Goal: Task Accomplishment & Management: Complete application form

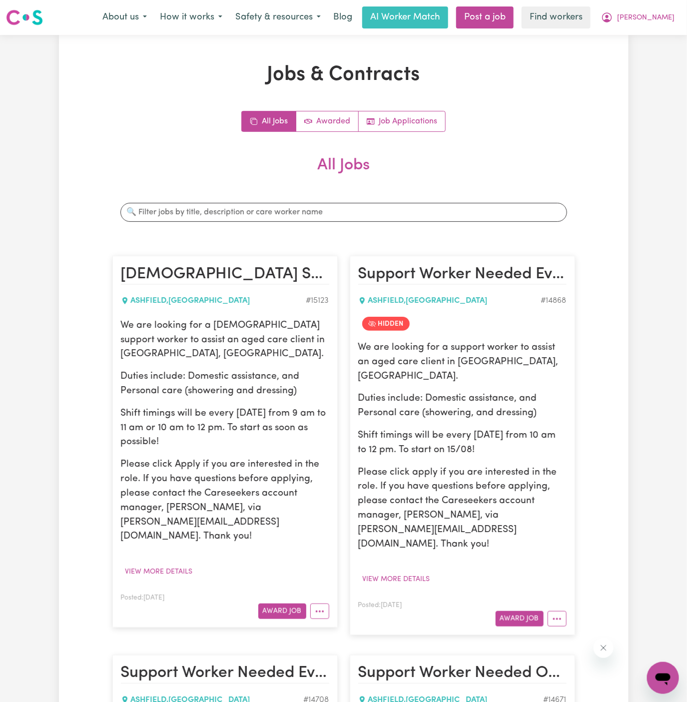
click at [361, 398] on p "Duties include: Domestic assistance, and Personal care (showering, and dressing)" at bounding box center [462, 406] width 208 height 29
click at [298, 458] on p "Please click Apply if you are interested in the role. If you have questions bef…" at bounding box center [225, 501] width 208 height 86
click at [283, 604] on button "Award Job" at bounding box center [282, 611] width 48 height 15
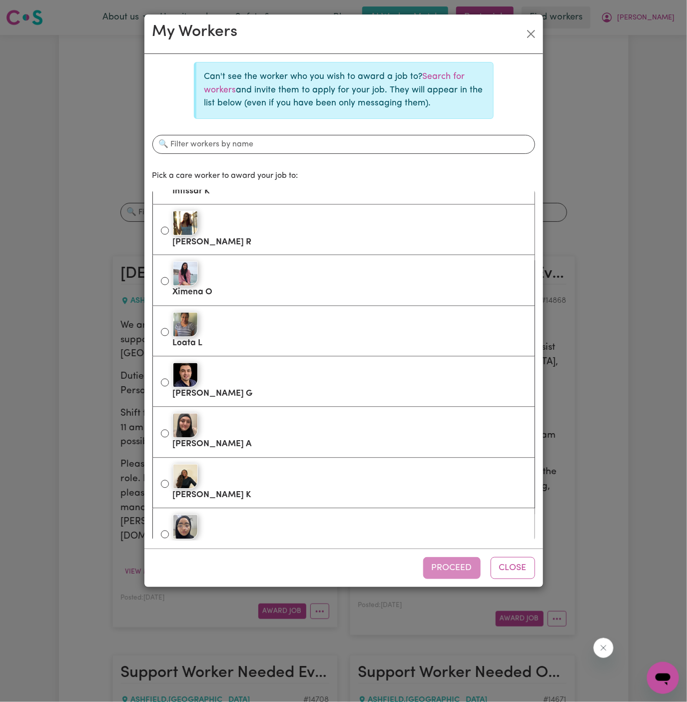
scroll to position [1973, 0]
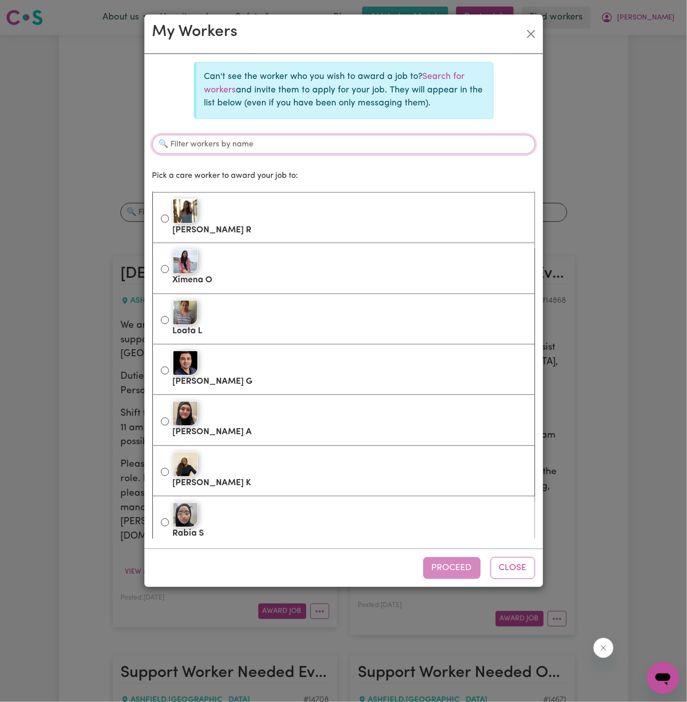
click at [382, 149] on input "Filter workers by name" at bounding box center [343, 144] width 383 height 19
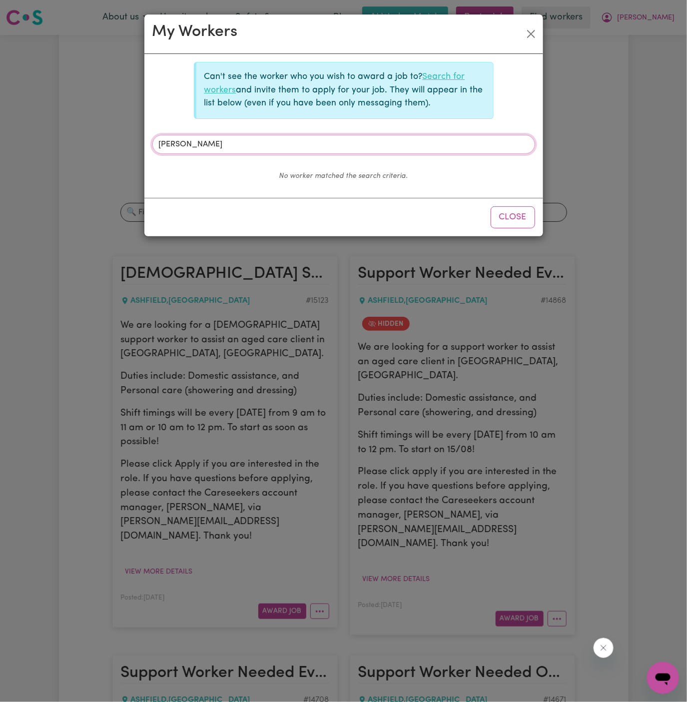
type input "[PERSON_NAME]"
click at [454, 77] on link "Search for workers" at bounding box center [334, 82] width 261 height 21
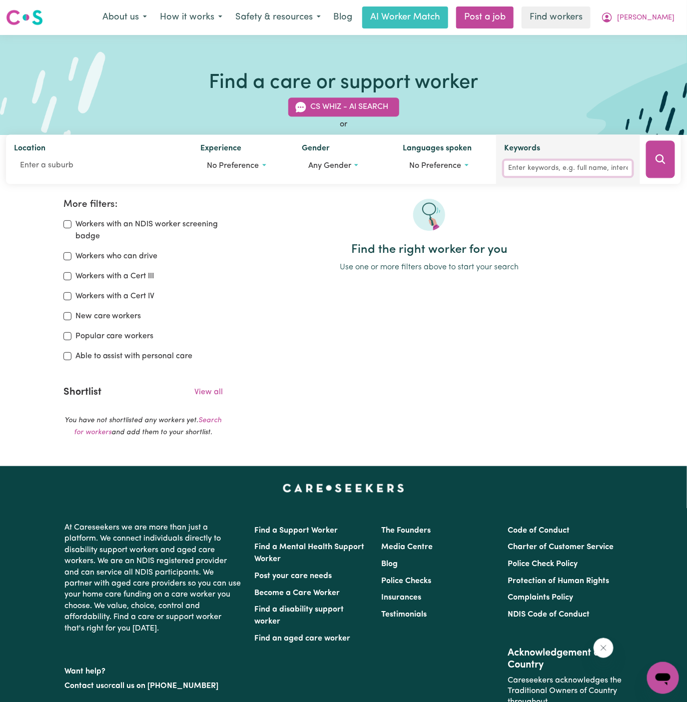
click at [588, 161] on input "Keywords" at bounding box center [568, 168] width 128 height 15
type input "[PERSON_NAME]"
click at [664, 156] on icon "Search" at bounding box center [661, 159] width 12 height 12
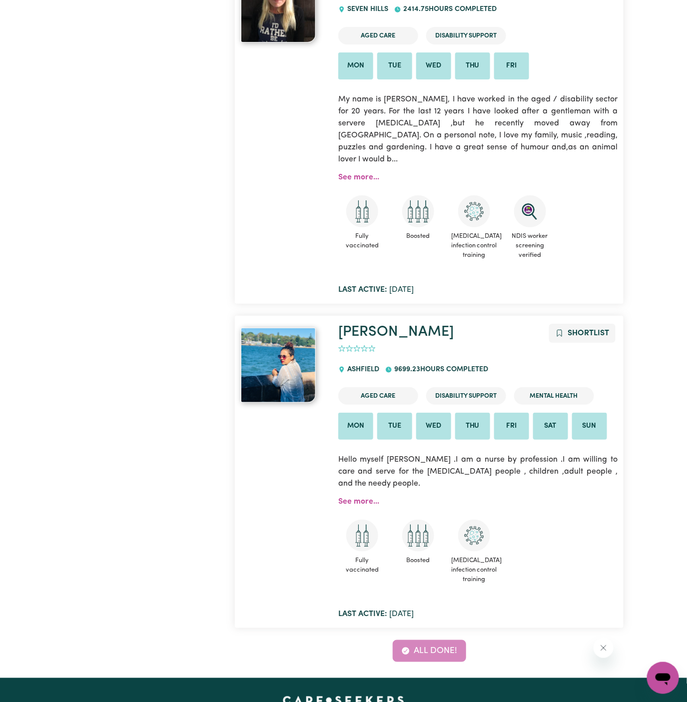
scroll to position [2753, 0]
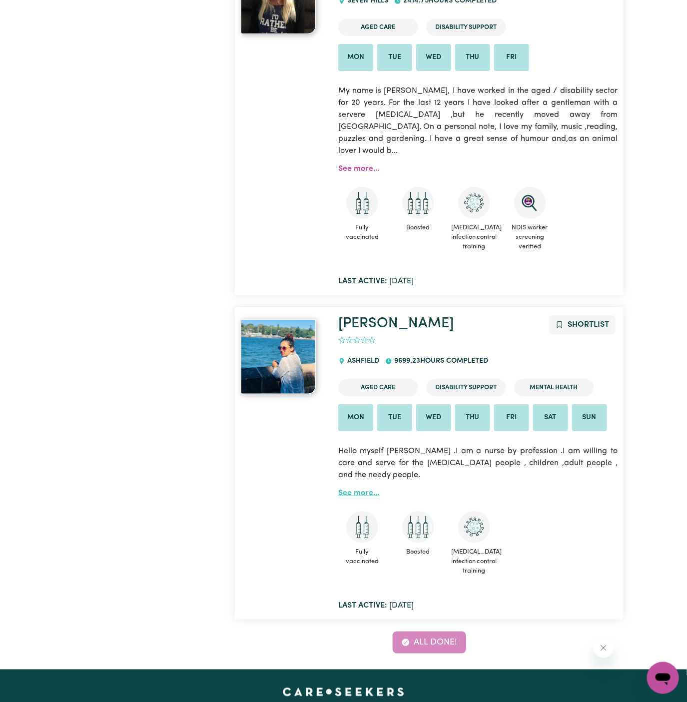
click at [365, 489] on link "See more..." at bounding box center [358, 493] width 41 height 8
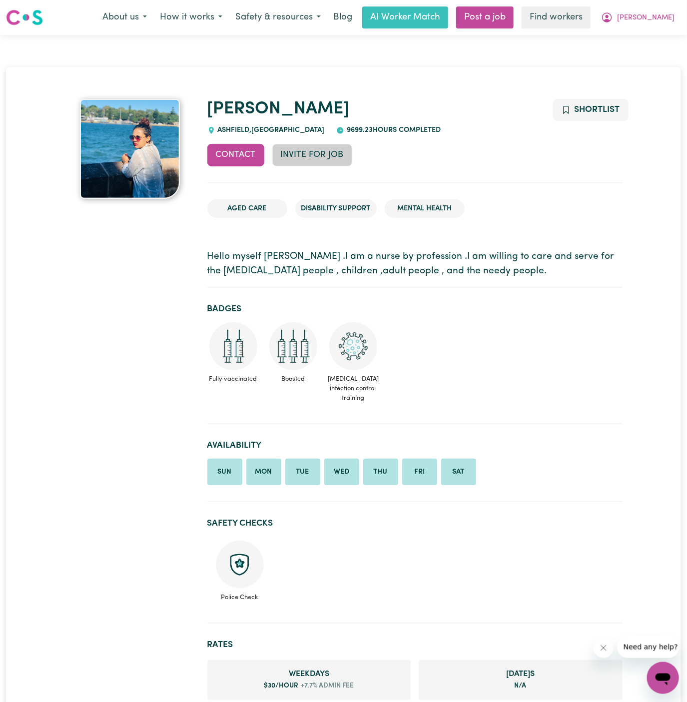
click at [321, 150] on button "Invite for Job" at bounding box center [312, 155] width 80 height 22
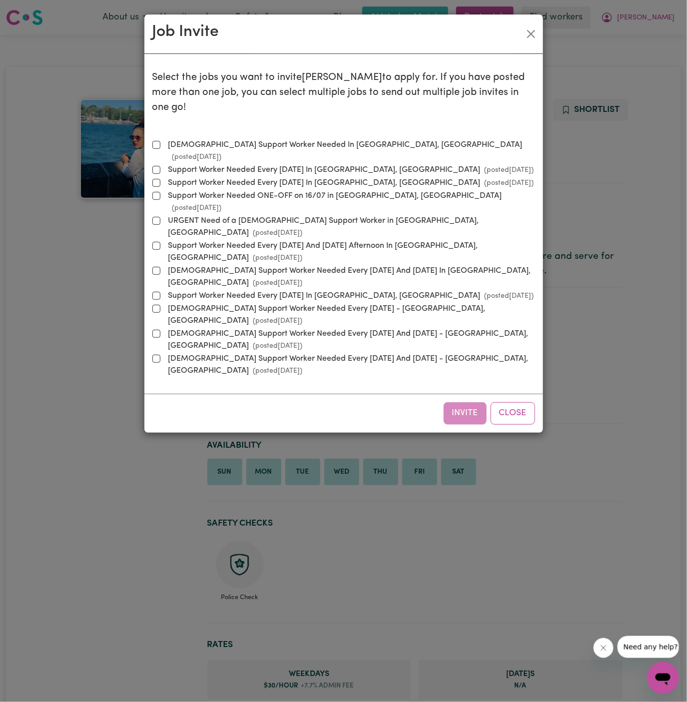
click at [300, 139] on label "[DEMOGRAPHIC_DATA] Support Worker Needed In [GEOGRAPHIC_DATA], [GEOGRAPHIC_DATA…" at bounding box center [349, 151] width 371 height 24
click at [160, 141] on input "[DEMOGRAPHIC_DATA] Support Worker Needed In [GEOGRAPHIC_DATA], [GEOGRAPHIC_DATA…" at bounding box center [156, 145] width 8 height 8
checkbox input "true"
click at [464, 402] on button "Invite" at bounding box center [465, 413] width 43 height 22
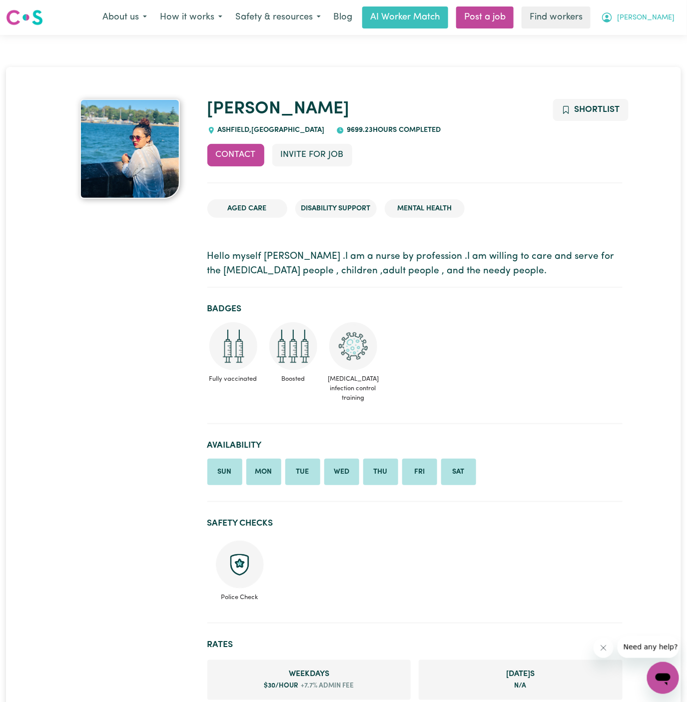
click at [659, 20] on span "[PERSON_NAME]" at bounding box center [645, 17] width 57 height 11
click at [658, 38] on link "My Dashboard" at bounding box center [641, 38] width 79 height 19
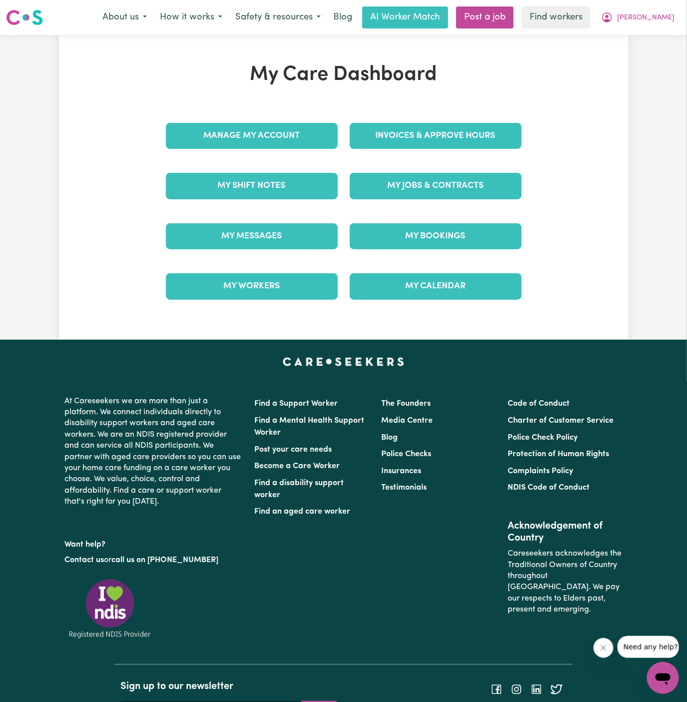
click at [422, 161] on div "Invoices & Approve Hours" at bounding box center [436, 136] width 184 height 50
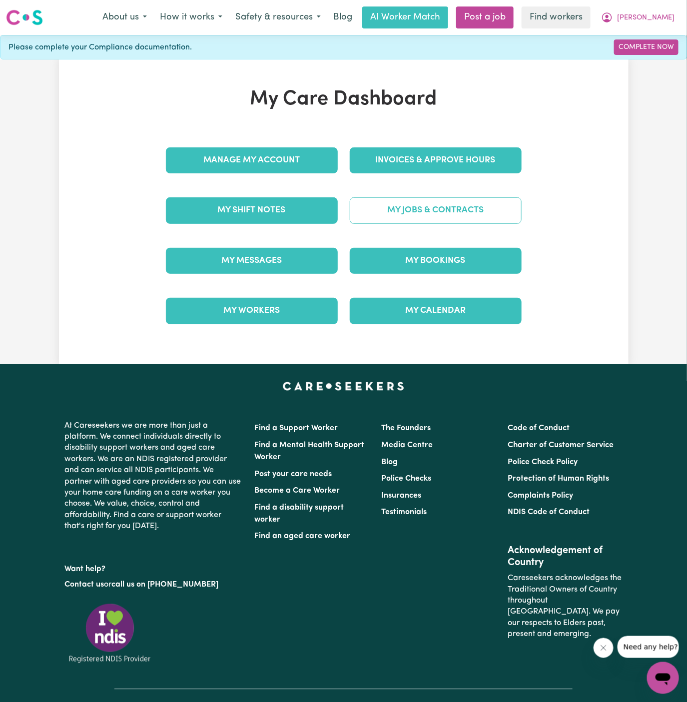
click at [454, 209] on link "My Jobs & Contracts" at bounding box center [436, 210] width 172 height 26
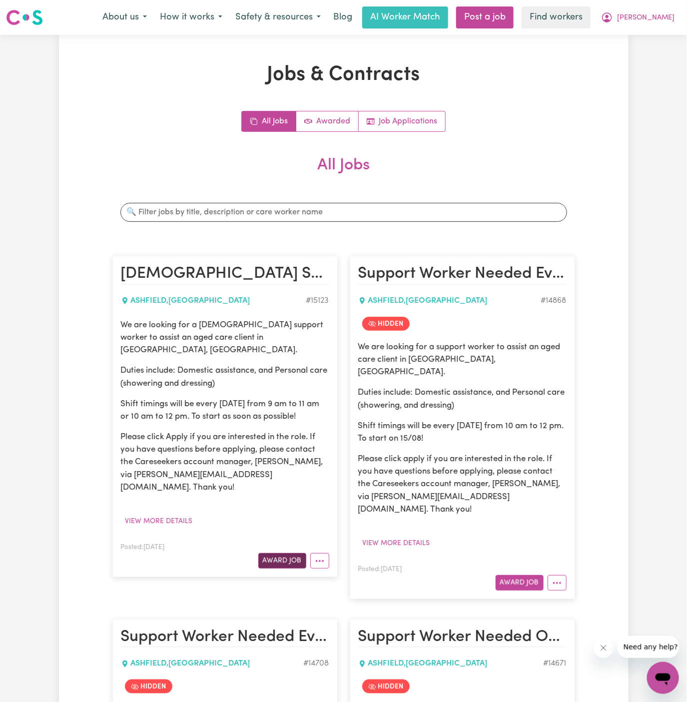
click at [283, 553] on button "Award Job" at bounding box center [282, 560] width 48 height 15
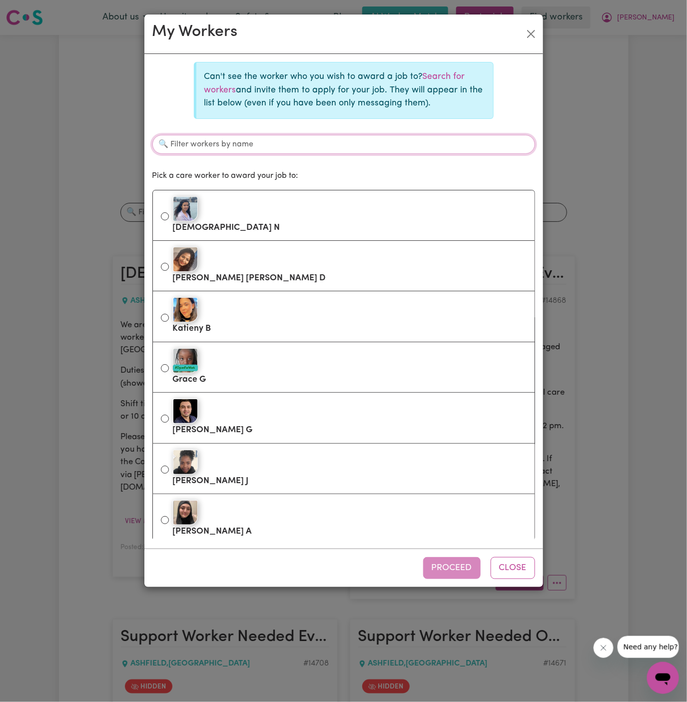
click at [341, 146] on input "Filter workers by name" at bounding box center [343, 144] width 383 height 19
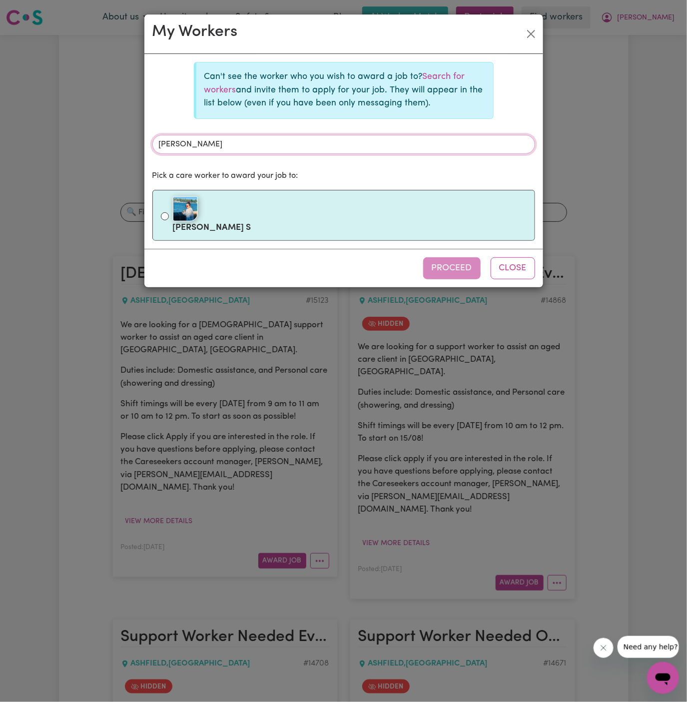
type input "[PERSON_NAME]"
click at [302, 194] on label "[PERSON_NAME]" at bounding box center [350, 215] width 354 height 42
click at [169, 212] on input "[PERSON_NAME]" at bounding box center [165, 216] width 8 height 8
radio input "true"
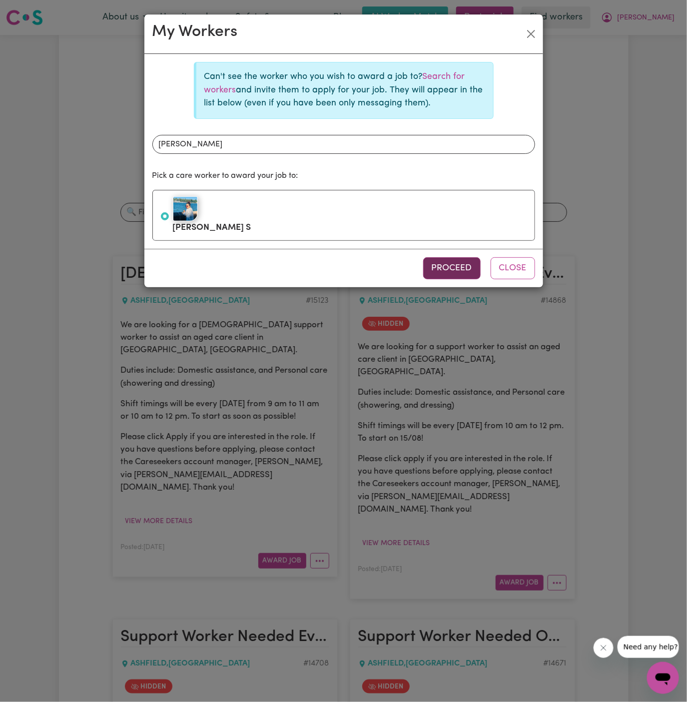
click at [460, 272] on button "Proceed" at bounding box center [451, 268] width 57 height 22
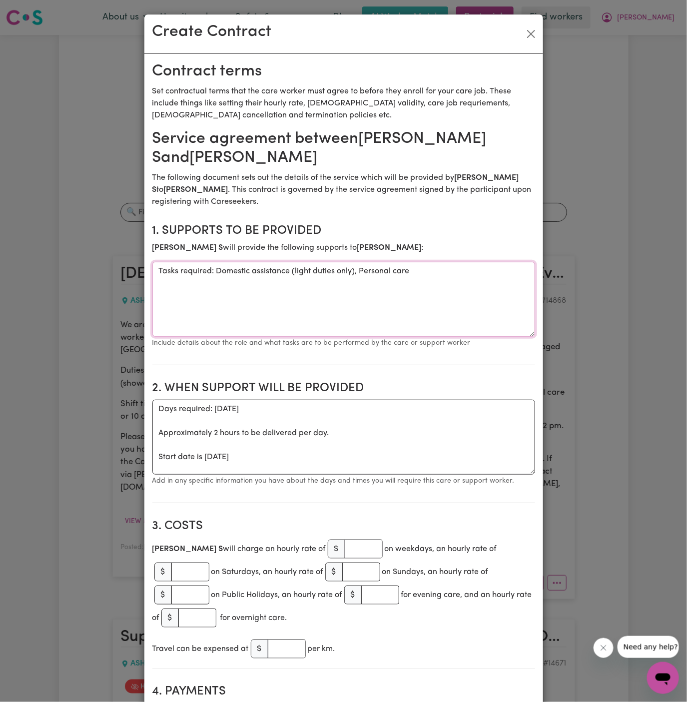
drag, startPoint x: 215, startPoint y: 271, endPoint x: 14, endPoint y: 299, distance: 203.3
click at [14, 299] on div "Create Contract Contract terms Set contractual terms that the care worker must …" at bounding box center [343, 351] width 687 height 702
click at [232, 295] on textarea "Tasks required: Domestic assistance (light duties only), Personal care" at bounding box center [343, 299] width 383 height 75
drag, startPoint x: 218, startPoint y: 271, endPoint x: 81, endPoint y: 271, distance: 136.9
click at [81, 271] on div "Create Contract Contract terms Set contractual terms that the care worker must …" at bounding box center [343, 351] width 687 height 702
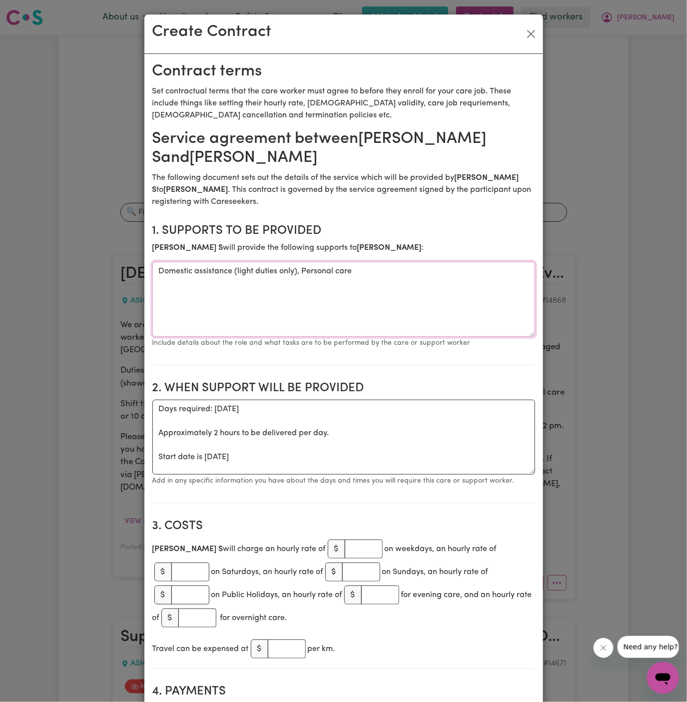
type textarea "Domestic assistance (light duties only), Personal care"
drag, startPoint x: 156, startPoint y: 454, endPoint x: 156, endPoint y: 402, distance: 51.5
click at [156, 402] on textarea "Days required: [DATE] Approximately 2 hours to be delivered per day. Start date…" at bounding box center [343, 437] width 383 height 75
click at [378, 411] on textarea "Start date is [DATE]" at bounding box center [343, 437] width 383 height 75
click at [235, 421] on textarea "Start date is [DATE] Weekly [DATE] from 8am to 10 am" at bounding box center [343, 437] width 383 height 75
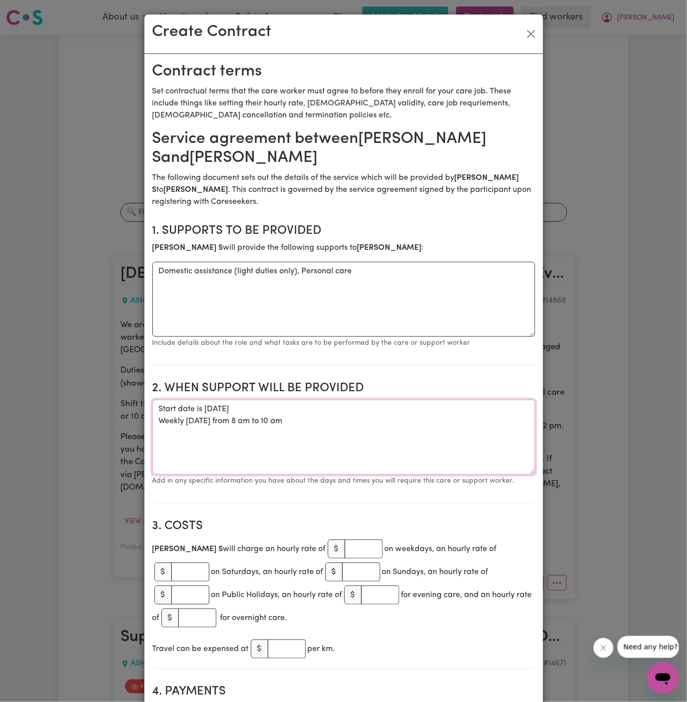
click at [198, 423] on textarea "Start date is [DATE] Weekly [DATE] from 8 am to 10 am" at bounding box center [343, 437] width 383 height 75
click at [218, 412] on textarea "Start date is [DATE] Weekly [DATE] from 8 am to 10 am" at bounding box center [343, 437] width 383 height 75
click at [312, 436] on textarea "Start date is [DATE] Weekly [DATE] from 8 am to 10 am" at bounding box center [343, 437] width 383 height 75
click at [245, 447] on textarea "Start date is [DATE] Weekly [DATE] from 8 am to 10 am" at bounding box center [343, 437] width 383 height 75
type textarea "Start date is [DATE] Weekly [DATE] from 8 am to 10 am"
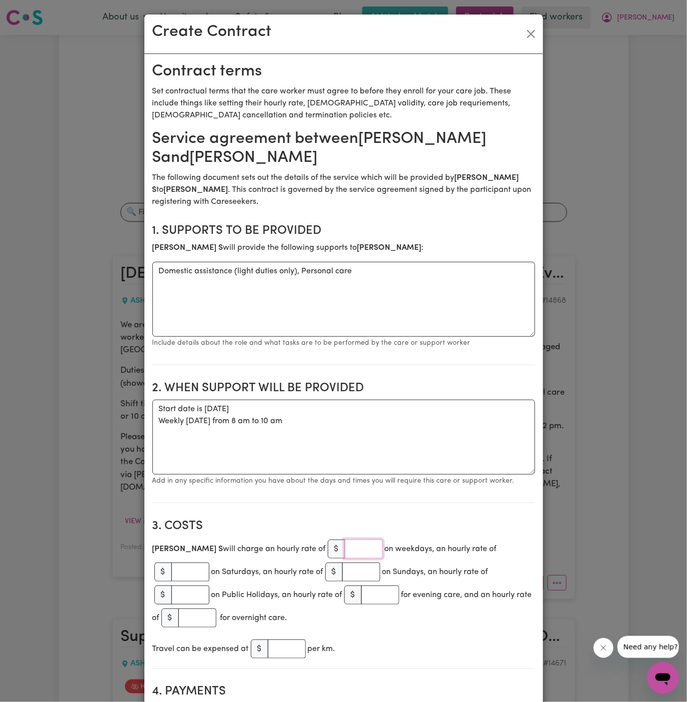
click at [345, 545] on input "number" at bounding box center [364, 549] width 38 height 19
type input "50"
click at [329, 443] on textarea "Start date is [DATE] Weekly [DATE] from 8 am to 10 am" at bounding box center [343, 437] width 383 height 75
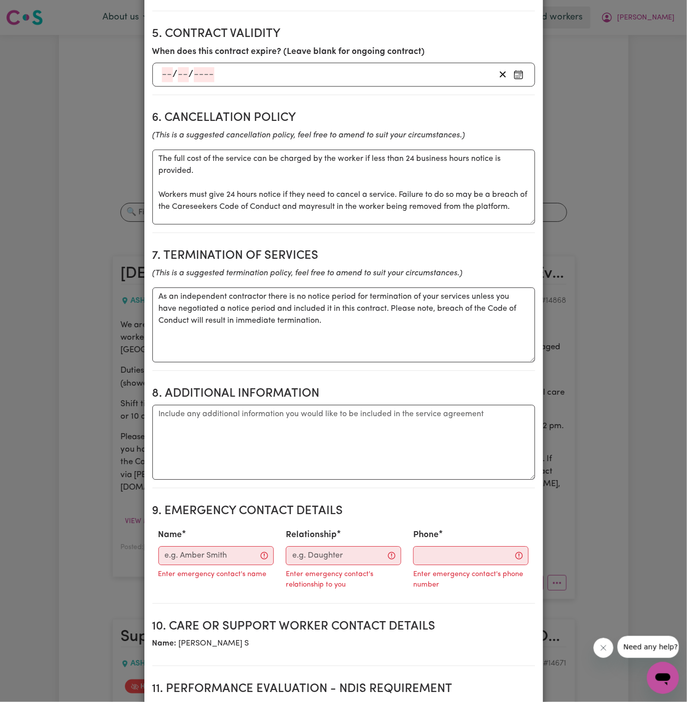
scroll to position [812, 0]
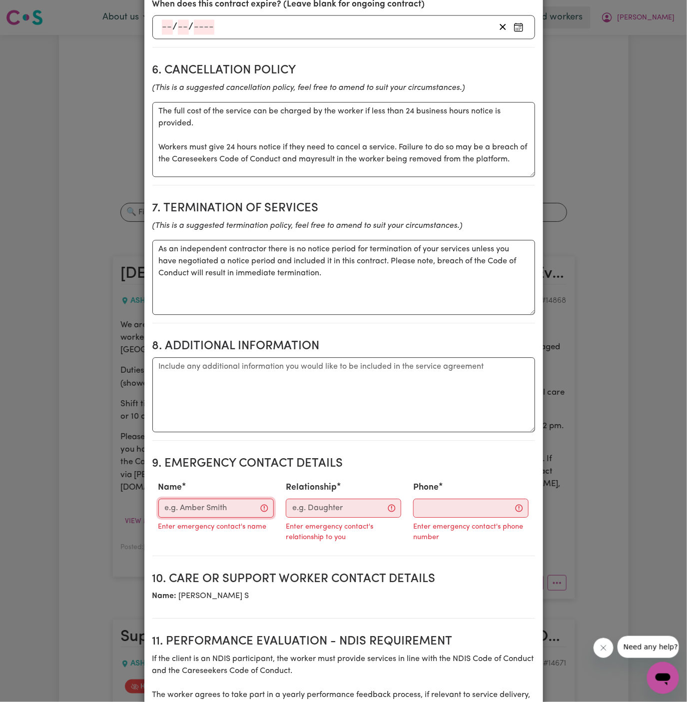
click at [235, 499] on input "Name" at bounding box center [215, 508] width 115 height 19
click at [241, 376] on textarea "Additional information" at bounding box center [343, 394] width 383 height 75
click at [225, 366] on textarea "Additional information" at bounding box center [343, 394] width 383 height 75
paste textarea "[STREET_ADDRESS][PERSON_NAME]"
click at [191, 365] on textarea "Client's Address: [STREET_ADDRESS][PERSON_NAME]" at bounding box center [343, 394] width 383 height 75
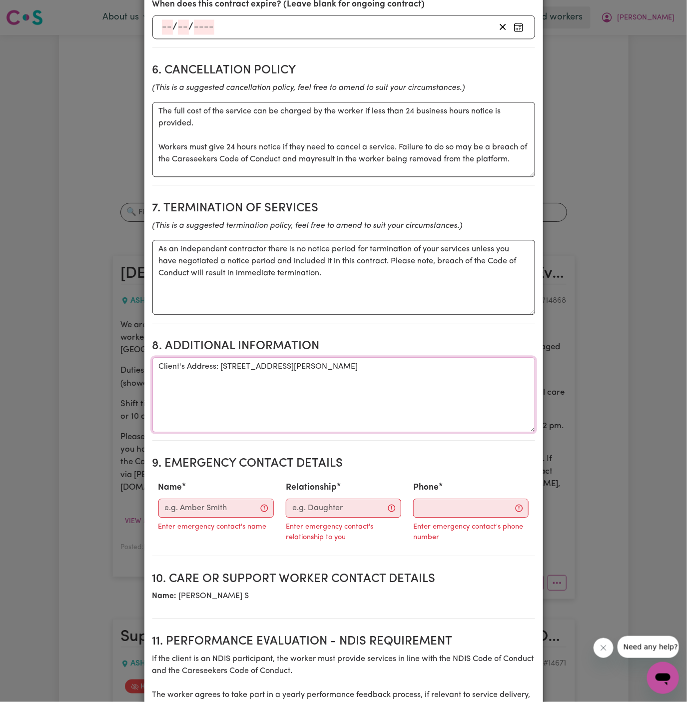
click at [238, 373] on textarea "Client's Address: [STREET_ADDRESS][PERSON_NAME]" at bounding box center [343, 394] width 383 height 75
click at [331, 370] on textarea "Client's Address: [STREET_ADDRESS][PERSON_NAME]" at bounding box center [343, 394] width 383 height 75
type textarea "Client's Address: [STREET_ADDRESS][PERSON_NAME]"
click at [221, 518] on div "Enter emergency contact's name" at bounding box center [215, 526] width 115 height 16
click at [221, 499] on input "Name" at bounding box center [215, 508] width 115 height 19
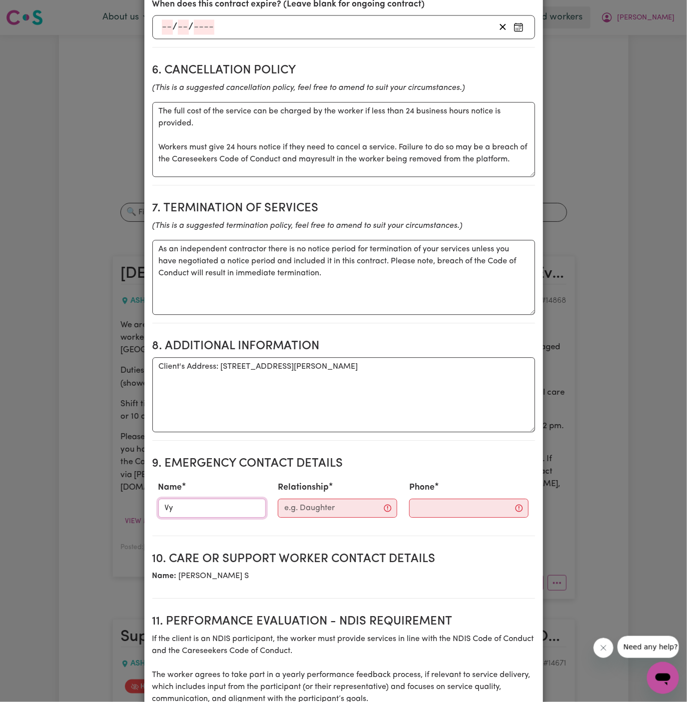
type input "V"
type input "Vitality Club"
click at [325, 499] on input "Relationship" at bounding box center [337, 508] width 119 height 19
type input "Case Manager"
click at [422, 502] on input "Phone" at bounding box center [460, 508] width 121 height 19
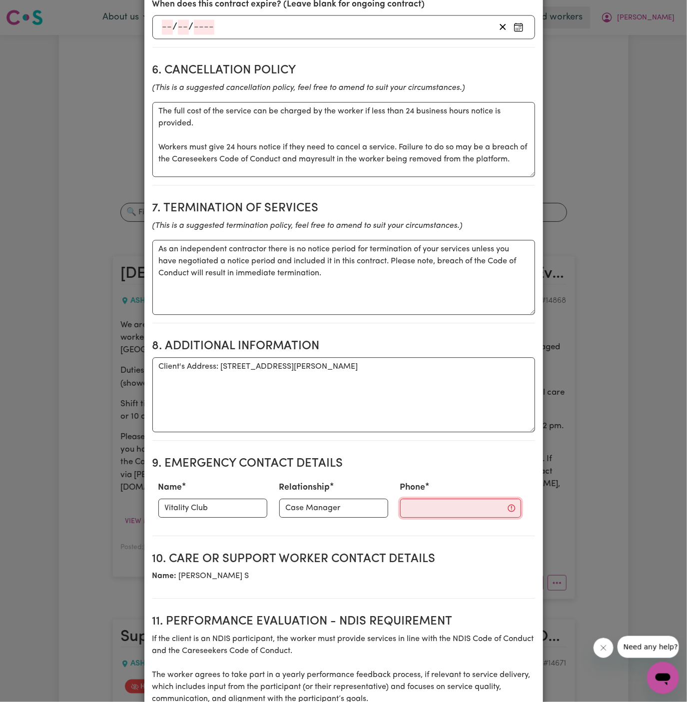
paste input "02 8103 2037"
type input "02 8103 2037"
click at [430, 457] on h2 "9. Emergency Contact Details" at bounding box center [343, 464] width 383 height 14
click at [325, 309] on section "7. Termination of Services Termination policy (This is a suggested termination …" at bounding box center [343, 258] width 383 height 130
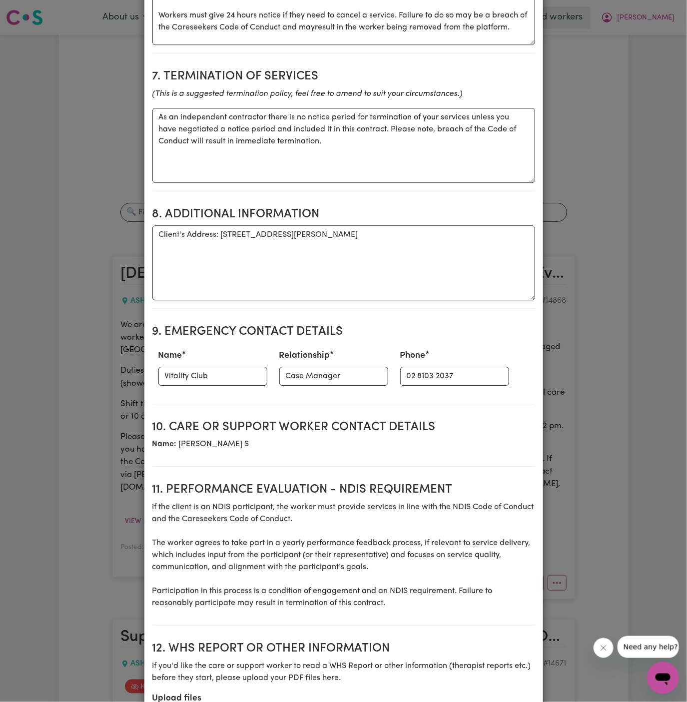
scroll to position [1050, 0]
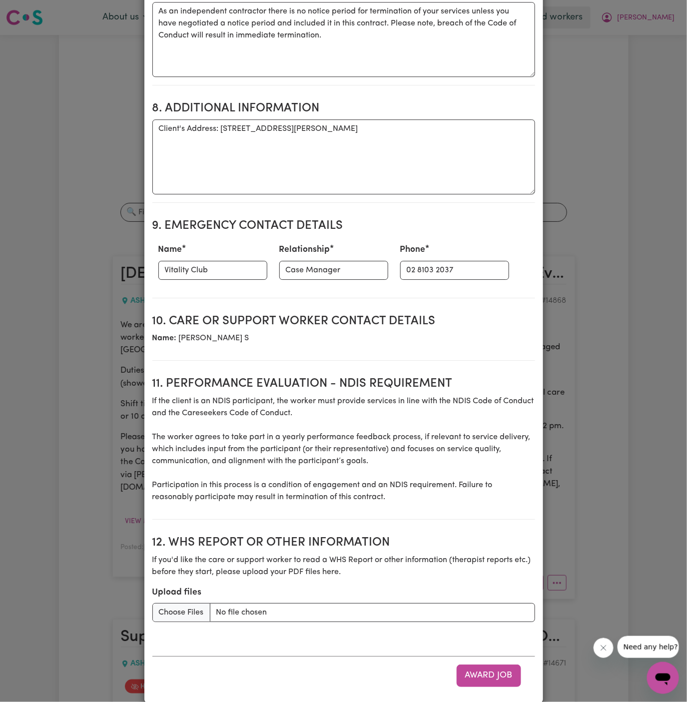
click at [499, 669] on button "Award Job" at bounding box center [489, 675] width 64 height 22
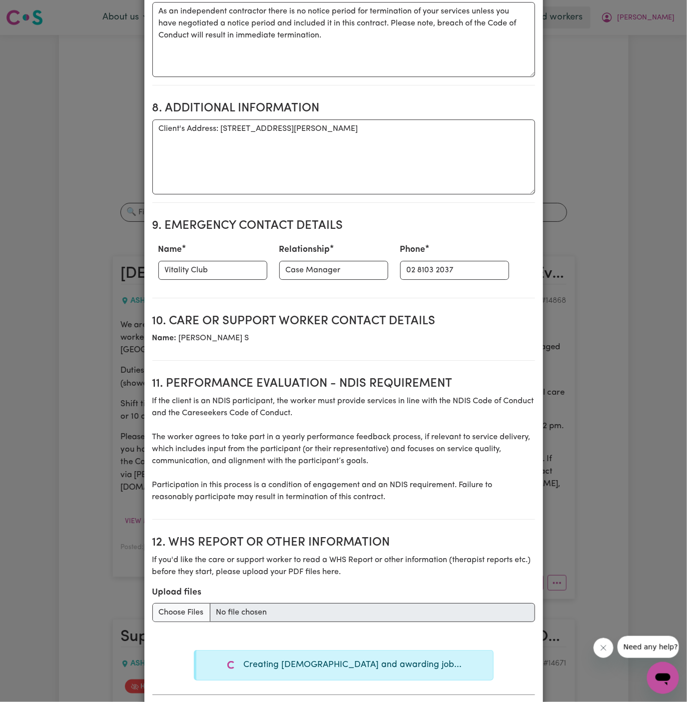
type textarea "Tasks required: Domestic assistance (light duties only), Personal care"
type textarea "Days required: [DATE] Approximately 2 hours to be delivered per day. Start date…"
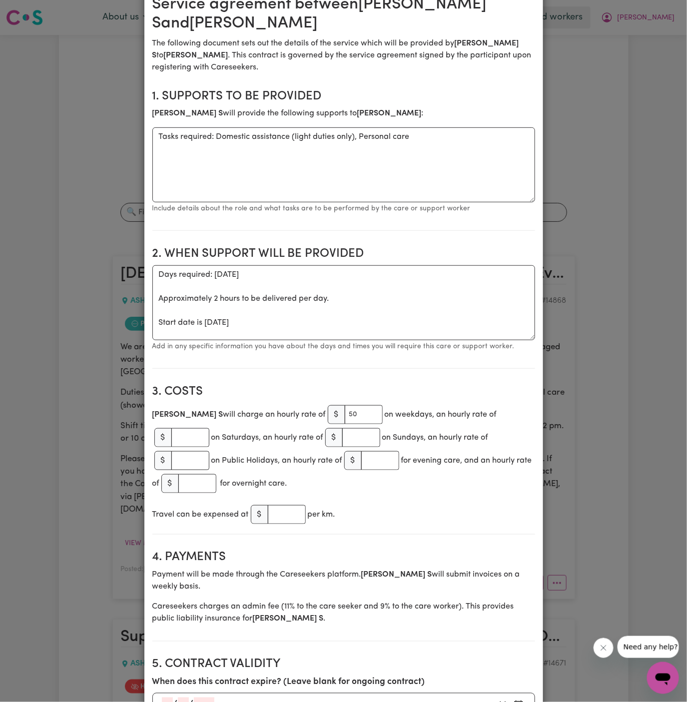
scroll to position [0, 0]
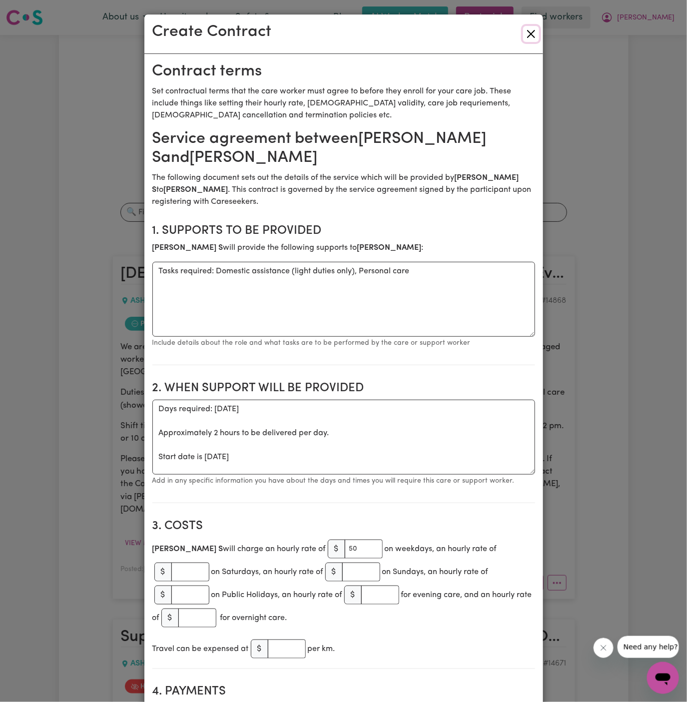
click at [536, 35] on button "Close" at bounding box center [531, 34] width 16 height 16
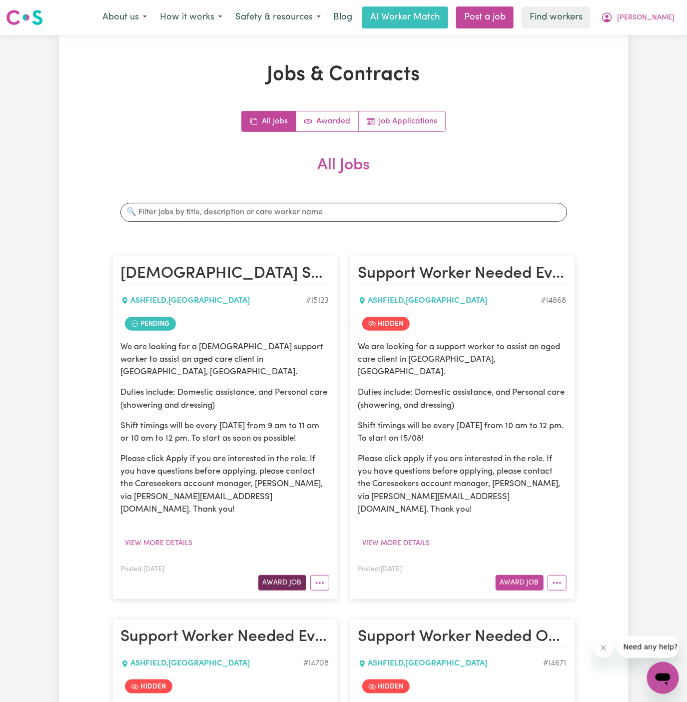
click at [277, 575] on button "Award Job" at bounding box center [282, 582] width 48 height 15
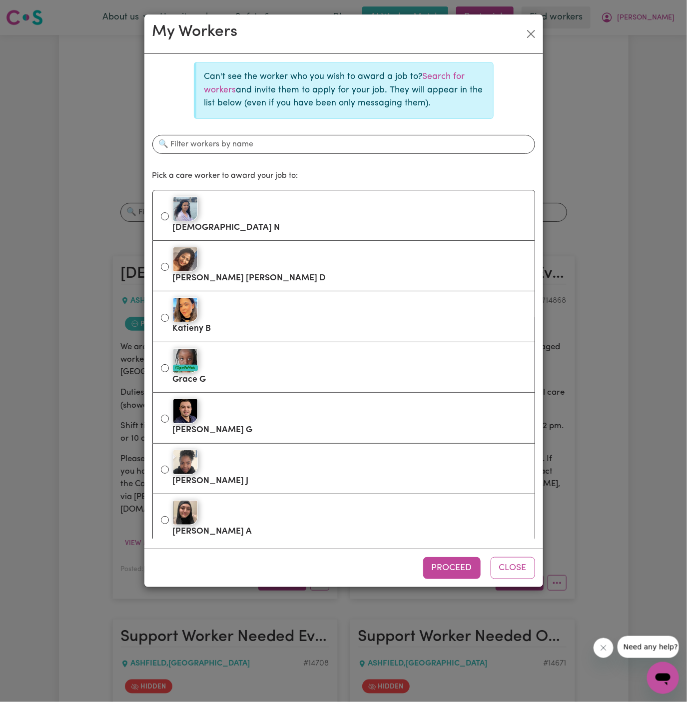
drag, startPoint x: 524, startPoint y: 573, endPoint x: 524, endPoint y: 580, distance: 7.0
click at [524, 573] on button "Close" at bounding box center [513, 568] width 44 height 22
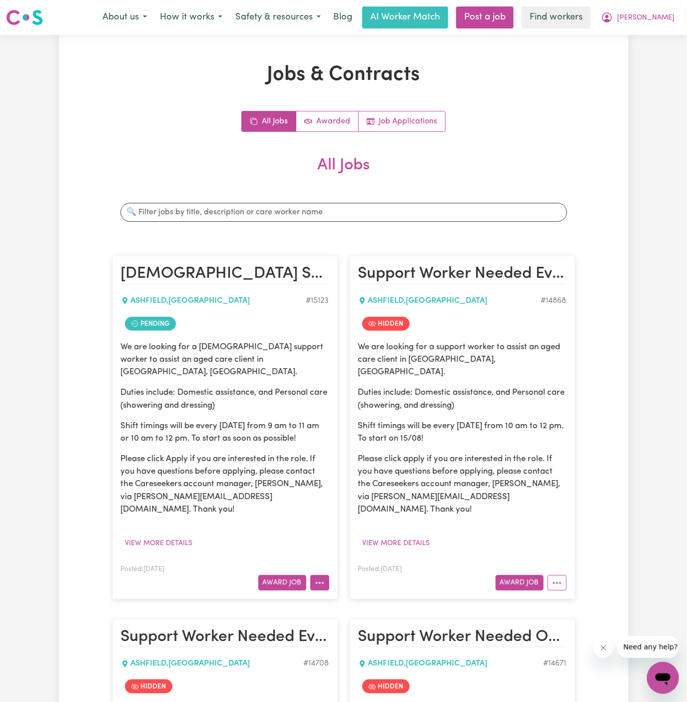
click at [318, 575] on button "More options" at bounding box center [319, 582] width 19 height 15
click at [377, 636] on link "Hide Job" at bounding box center [359, 646] width 97 height 20
click at [331, 558] on article "[DEMOGRAPHIC_DATA] Support Worker Needed In [GEOGRAPHIC_DATA], [GEOGRAPHIC_DATA…" at bounding box center [224, 427] width 225 height 343
click at [325, 575] on button "More options" at bounding box center [319, 582] width 19 height 15
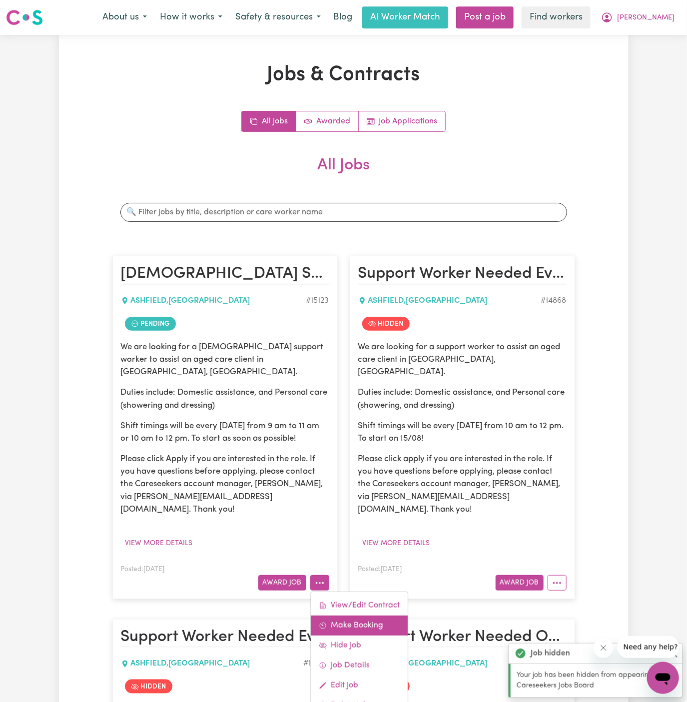
click at [385, 616] on link "Make Booking" at bounding box center [359, 626] width 97 height 20
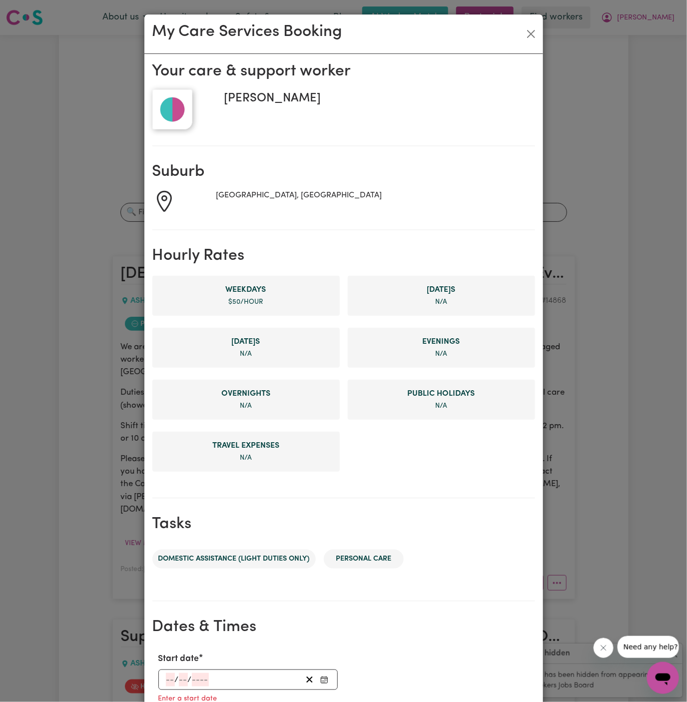
scroll to position [229, 0]
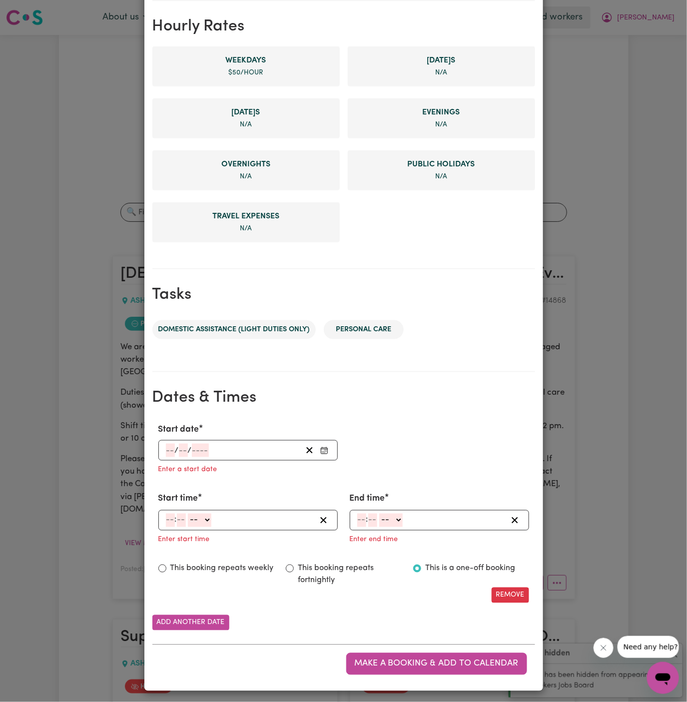
click at [166, 448] on input "number" at bounding box center [170, 450] width 9 height 13
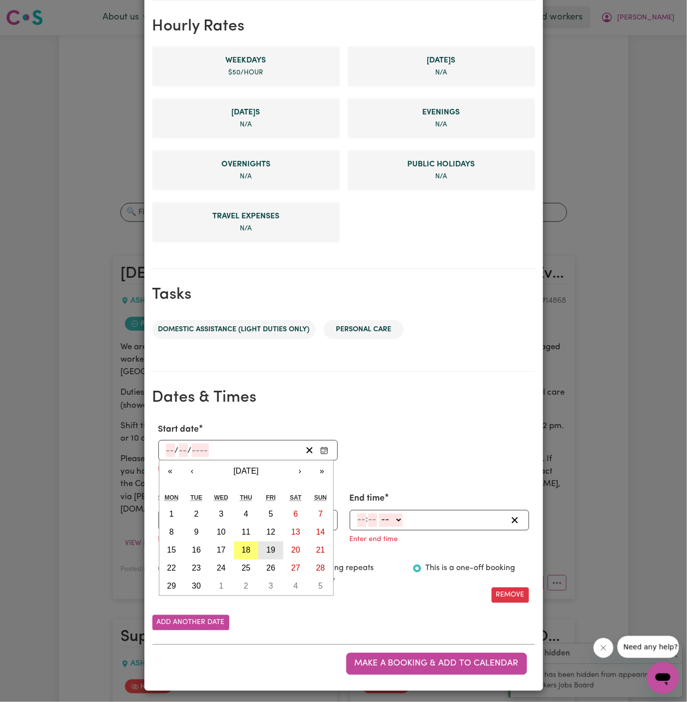
click at [269, 546] on abbr "19" at bounding box center [270, 550] width 9 height 8
type input "[DATE]"
type input "19"
type input "9"
type input "2025"
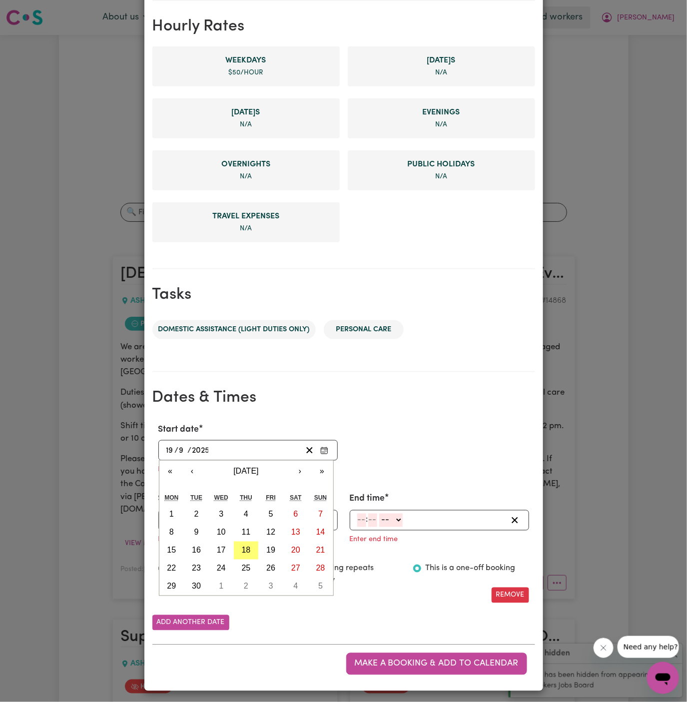
scroll to position [210, 0]
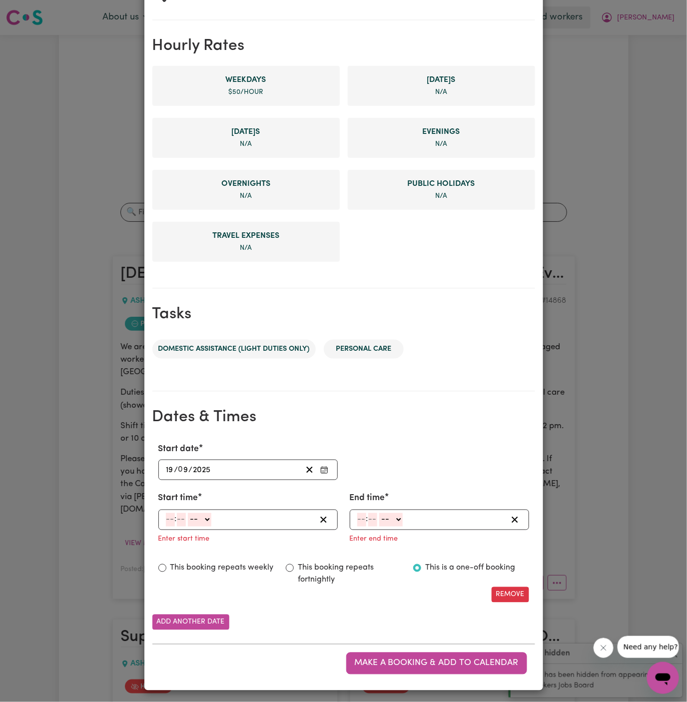
click at [171, 521] on input "number" at bounding box center [170, 519] width 9 height 13
type input "8"
type input "00"
click at [205, 514] on select "-- AM PM" at bounding box center [197, 519] width 23 height 13
select select "am"
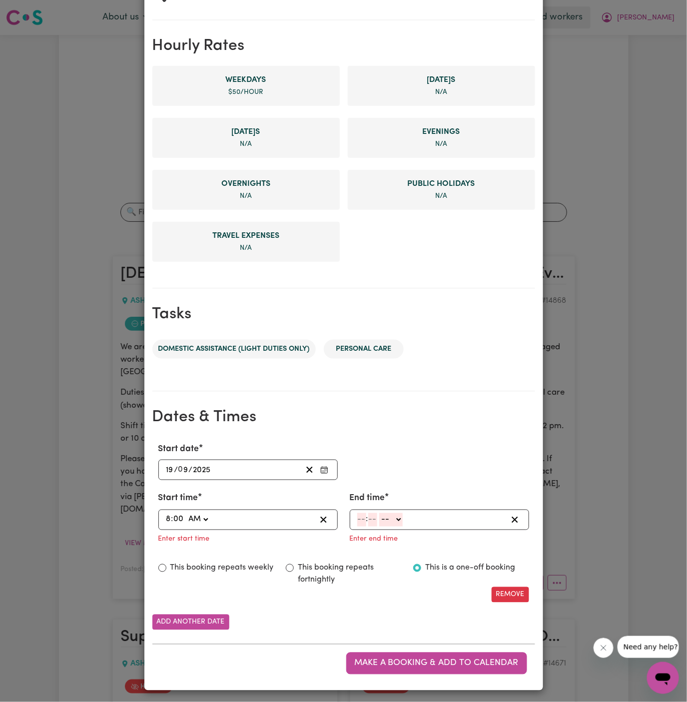
click at [186, 513] on select "-- AM PM" at bounding box center [197, 519] width 23 height 13
type input "08:00"
type input "0"
click at [358, 521] on input "number" at bounding box center [361, 519] width 9 height 13
type input "10"
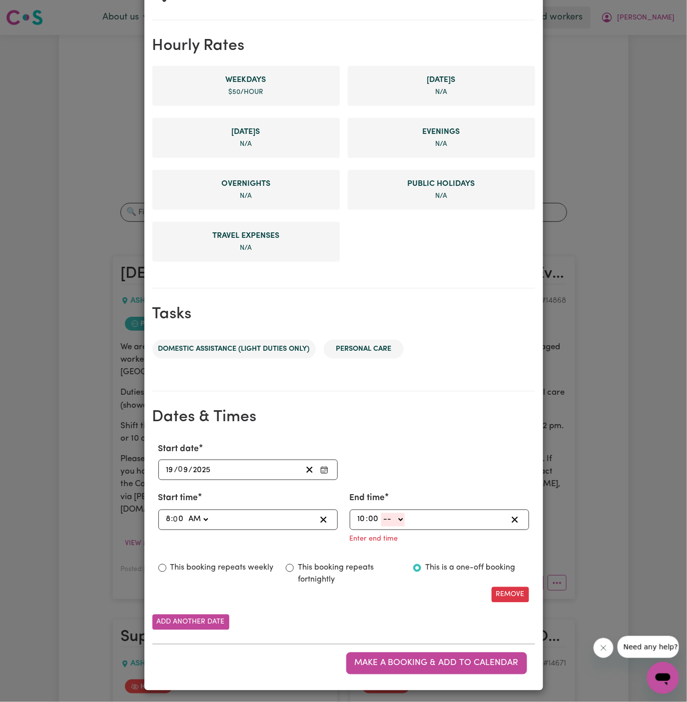
type input "00"
click at [393, 514] on select "-- AM PM" at bounding box center [392, 519] width 23 height 13
select select "am"
click at [381, 527] on select "-- AM PM" at bounding box center [392, 519] width 23 height 13
type input "10:00"
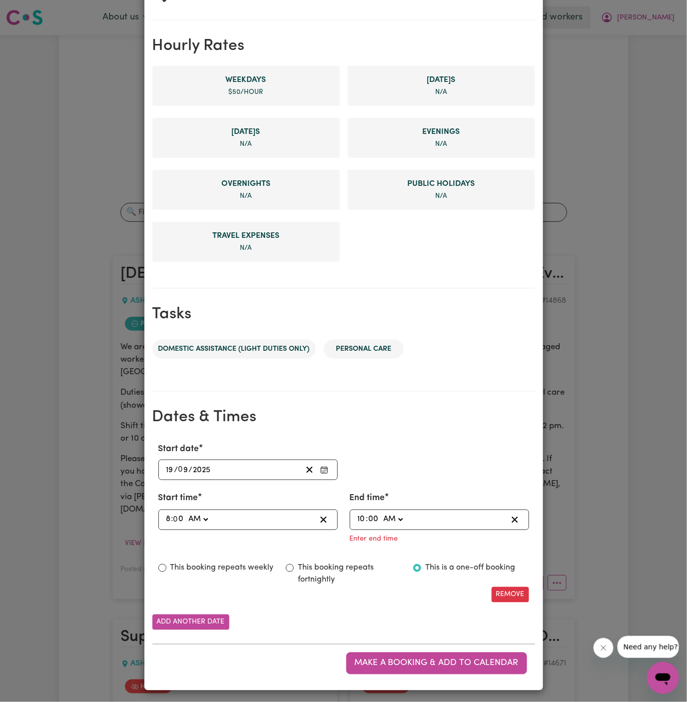
type input "0"
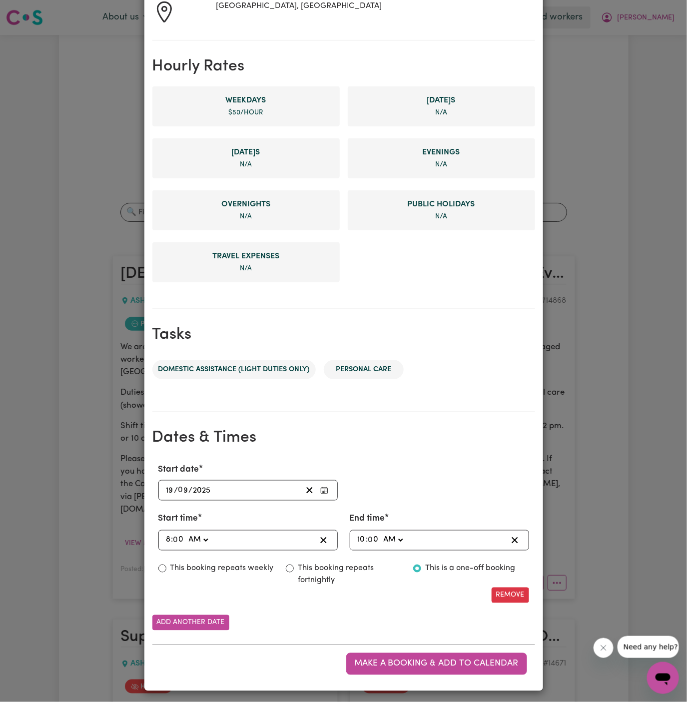
click at [274, 568] on div "This booking repeats weekly" at bounding box center [215, 575] width 127 height 25
click at [255, 566] on label "This booking repeats weekly" at bounding box center [221, 569] width 103 height 12
click at [166, 566] on input "This booking repeats weekly" at bounding box center [162, 569] width 8 height 8
radio input "true"
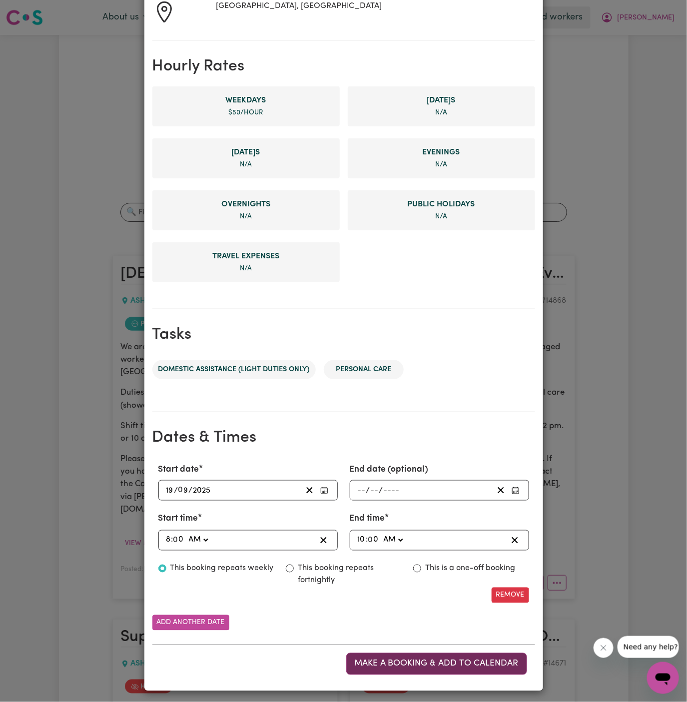
click at [462, 666] on button "Make a booking & add to calendar" at bounding box center [436, 664] width 181 height 22
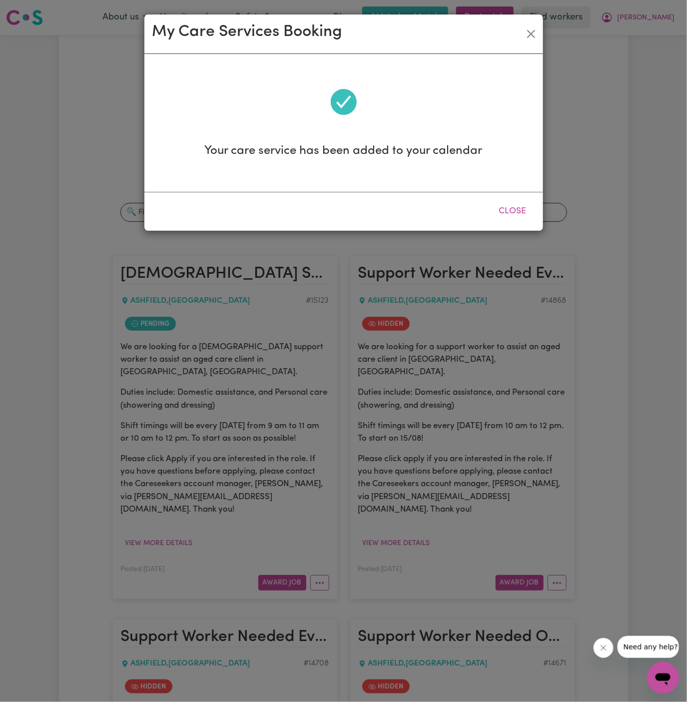
scroll to position [0, 0]
click at [525, 211] on button "Close" at bounding box center [513, 211] width 44 height 22
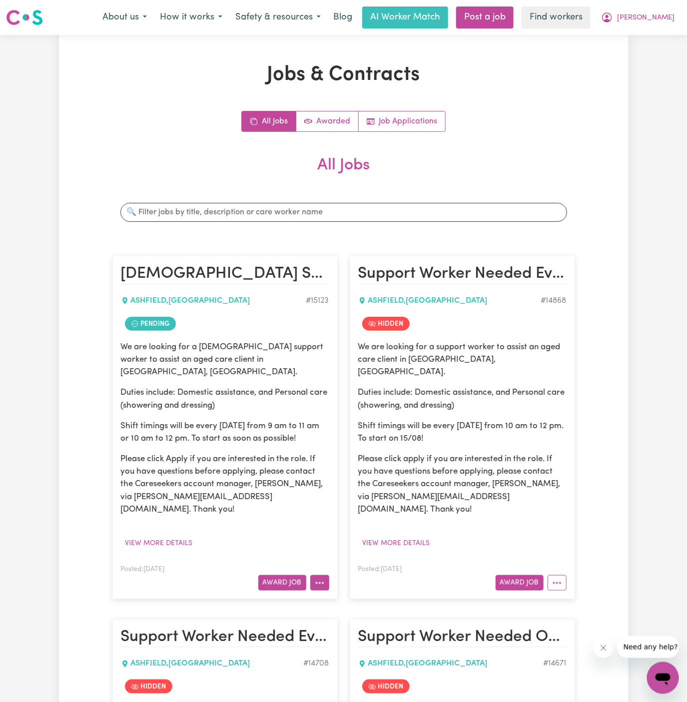
click at [323, 575] on button "More options" at bounding box center [319, 582] width 19 height 15
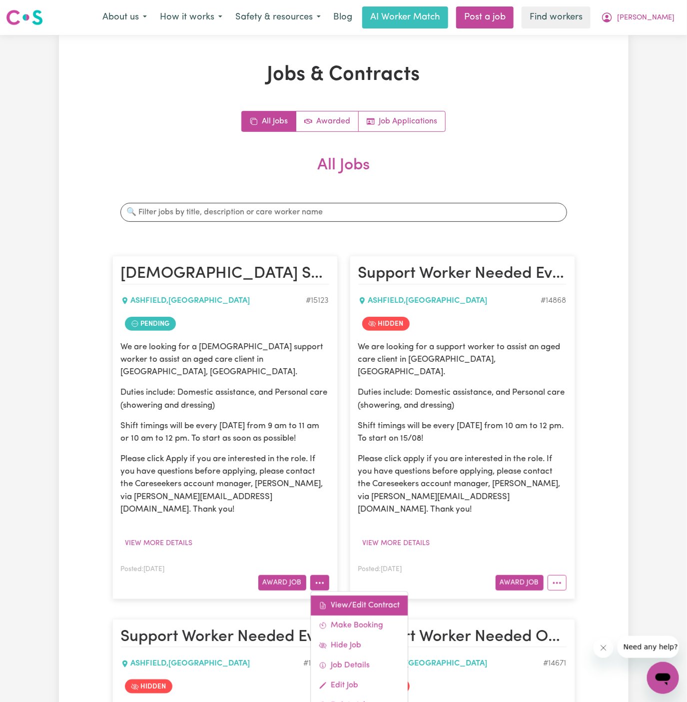
click at [367, 596] on link "View/Edit Contract" at bounding box center [359, 606] width 97 height 20
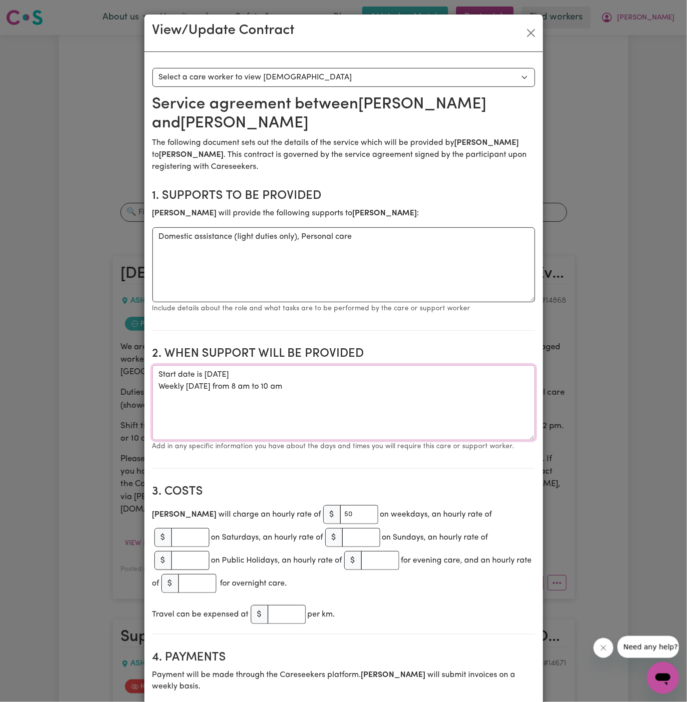
drag, startPoint x: 339, startPoint y: 395, endPoint x: 343, endPoint y: 400, distance: 5.7
click at [339, 395] on textarea "Start date is [DATE] Weekly [DATE] from 8 am to 10 am" at bounding box center [343, 402] width 383 height 75
drag, startPoint x: 318, startPoint y: 384, endPoint x: 142, endPoint y: 376, distance: 176.0
click at [142, 376] on div "View/Update Contract Select a contract to view Select a care worker to view [DE…" at bounding box center [343, 351] width 687 height 702
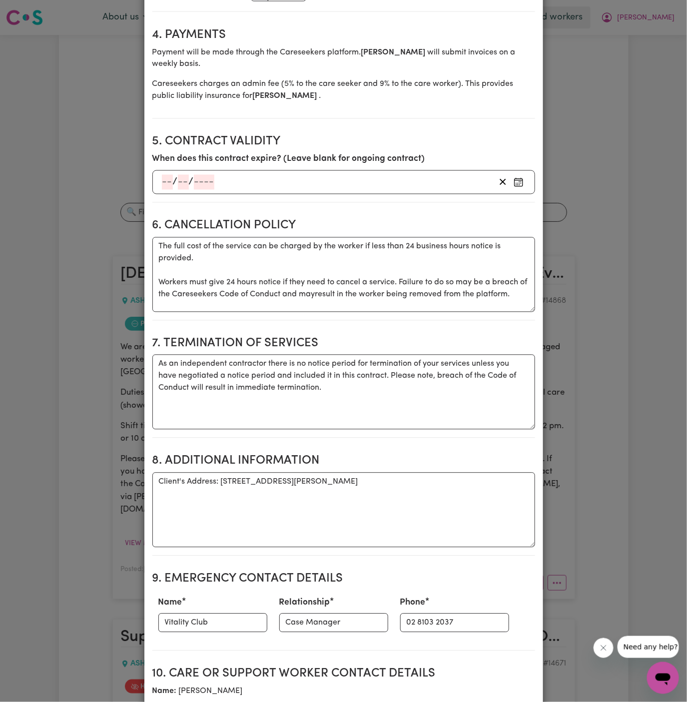
scroll to position [706, 0]
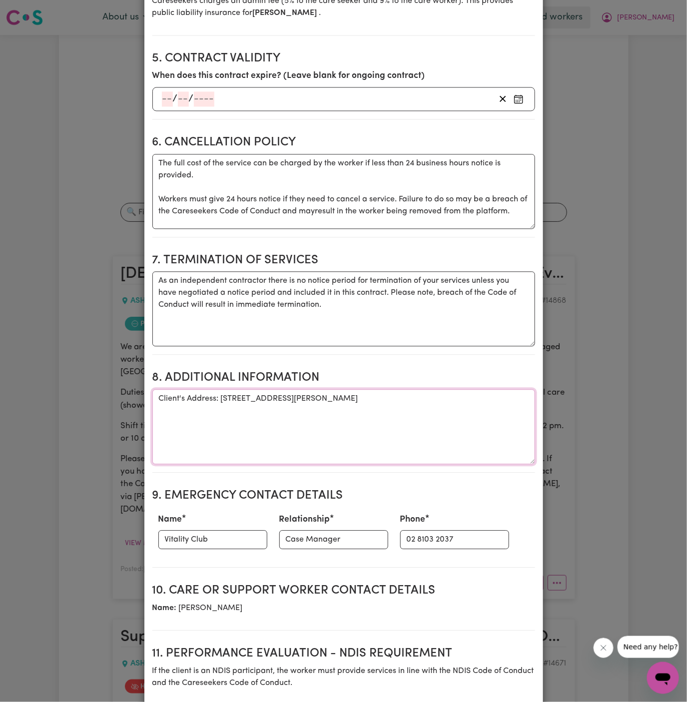
drag, startPoint x: 219, startPoint y: 372, endPoint x: 443, endPoint y: 371, distance: 223.3
click at [443, 389] on textarea "Client's Address: [STREET_ADDRESS][PERSON_NAME]" at bounding box center [343, 426] width 383 height 75
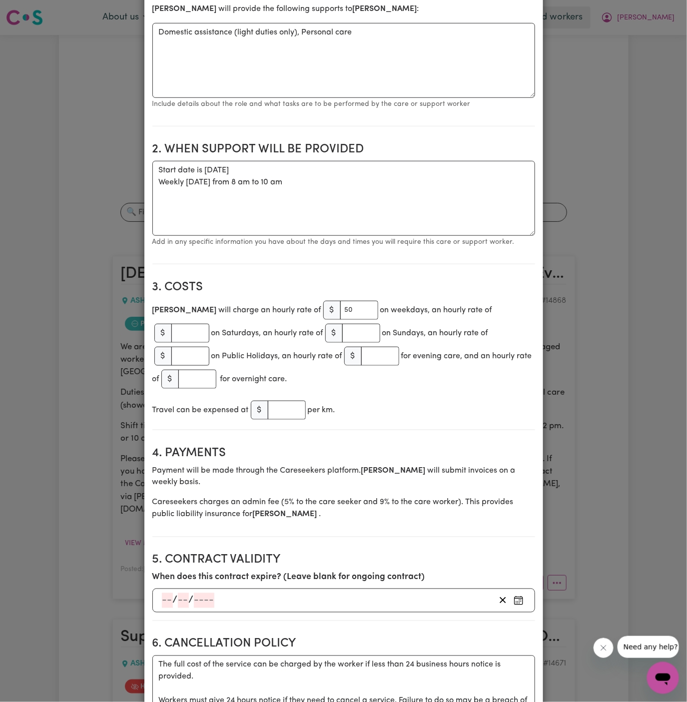
scroll to position [178, 0]
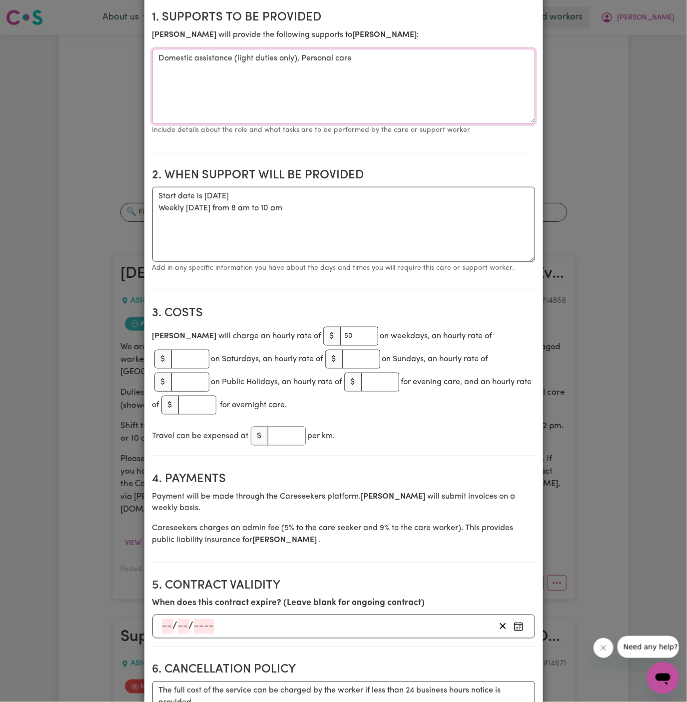
click at [278, 58] on textarea "Domestic assistance (light duties only), Personal care" at bounding box center [343, 86] width 383 height 75
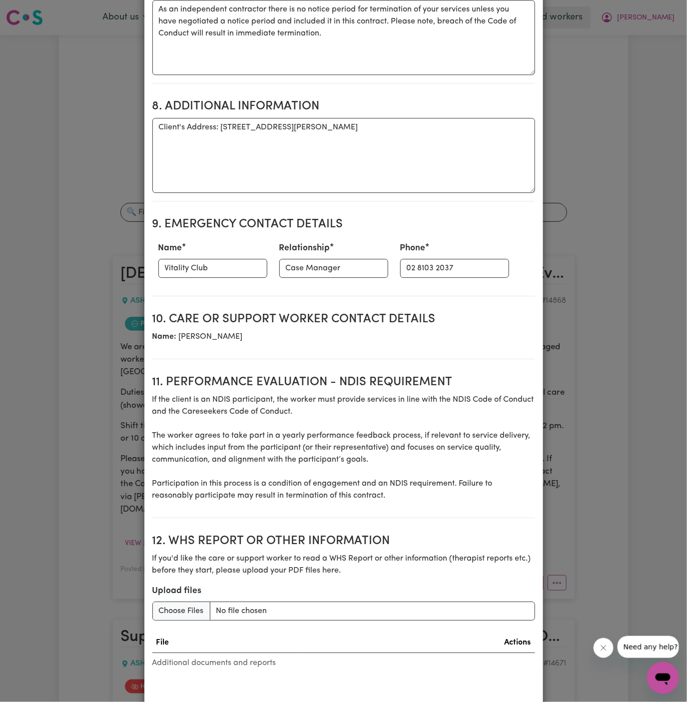
scroll to position [1012, 0]
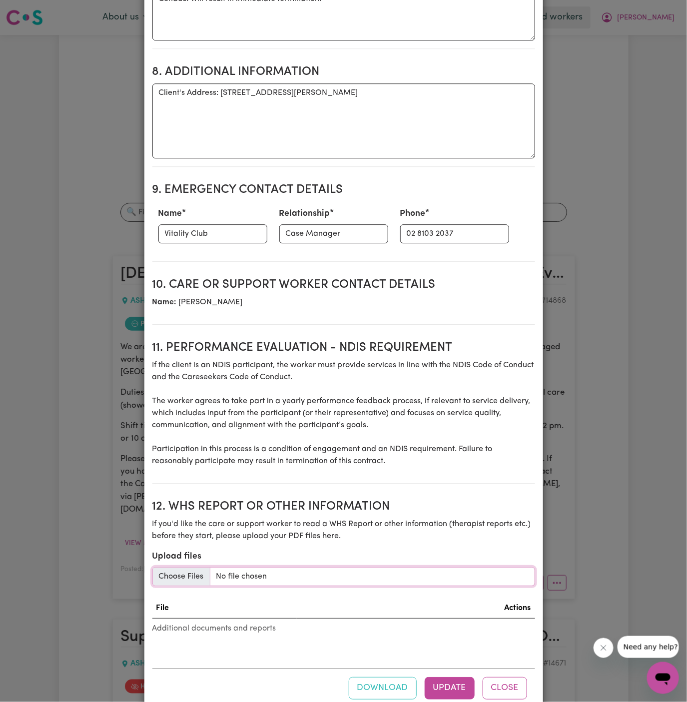
click at [188, 567] on input "Upload files" at bounding box center [343, 576] width 383 height 19
type input "C:\fakepath\Simon_Mayya_Care_Plan_[DATE] (1).docx"
click at [459, 677] on button "Update" at bounding box center [450, 688] width 50 height 22
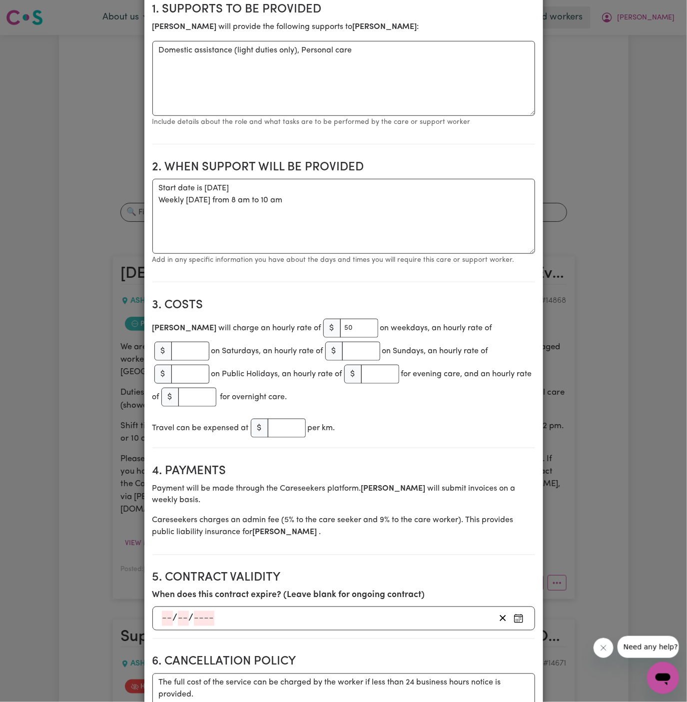
scroll to position [0, 0]
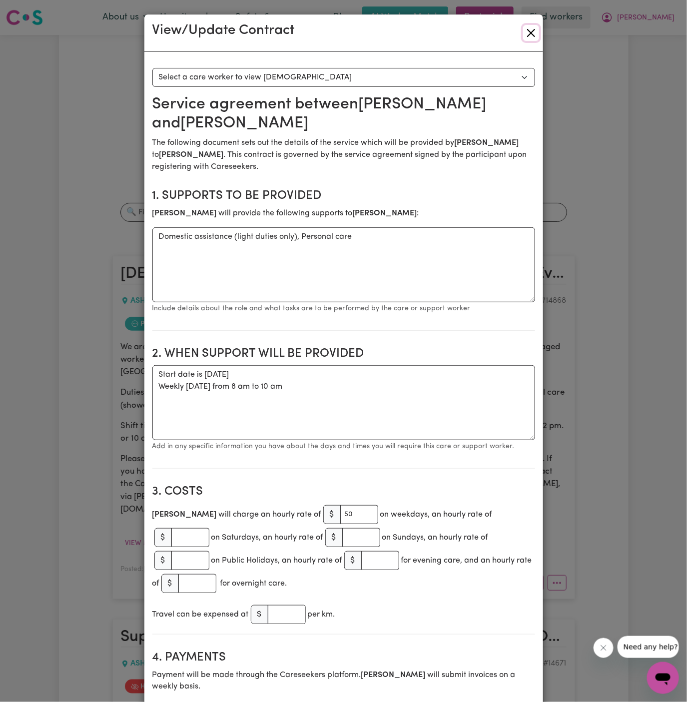
click at [527, 34] on button "Close" at bounding box center [531, 33] width 16 height 16
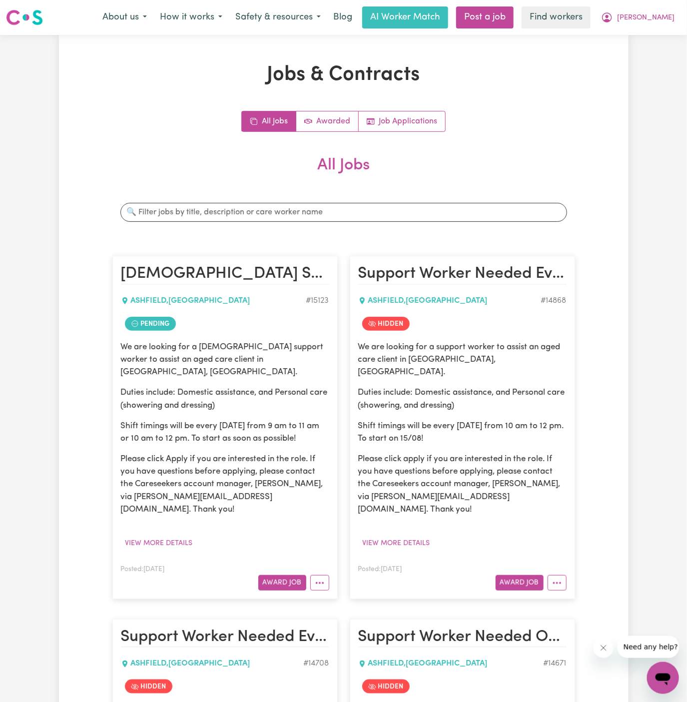
click at [314, 565] on article "[DEMOGRAPHIC_DATA] Support Worker Needed In [GEOGRAPHIC_DATA], [GEOGRAPHIC_DATA…" at bounding box center [224, 427] width 225 height 343
click at [316, 582] on circle "More options" at bounding box center [316, 583] width 2 height 2
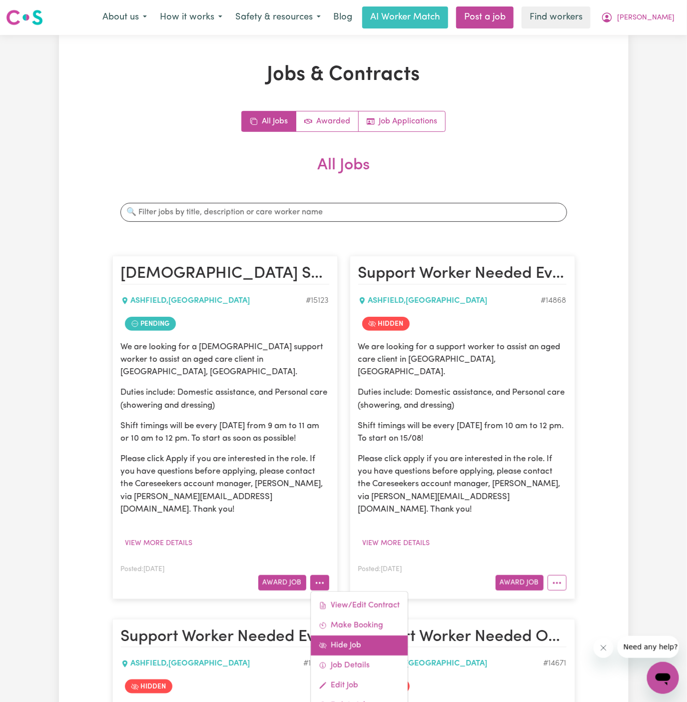
click at [374, 636] on link "Hide Job" at bounding box center [359, 646] width 97 height 20
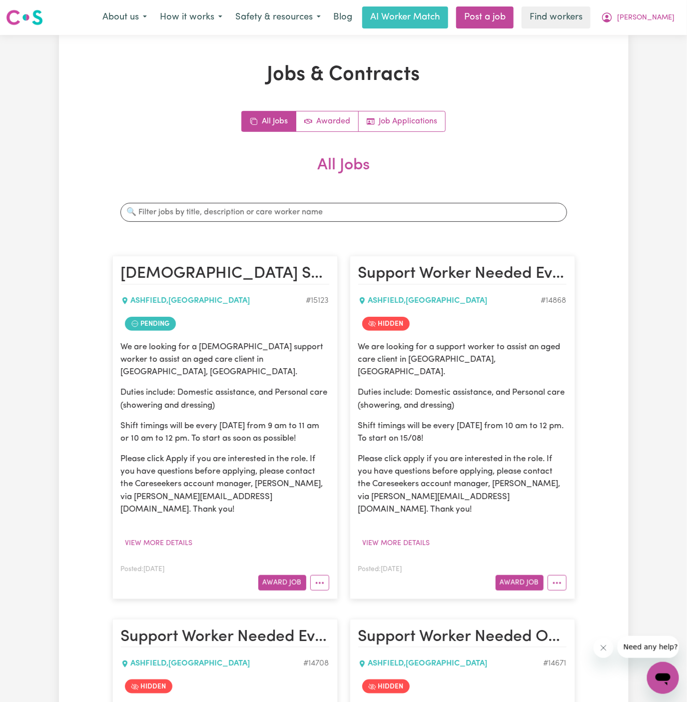
click at [661, 26] on button "[PERSON_NAME]" at bounding box center [638, 17] width 86 height 21
click at [659, 51] on link "Logout" at bounding box center [641, 57] width 79 height 19
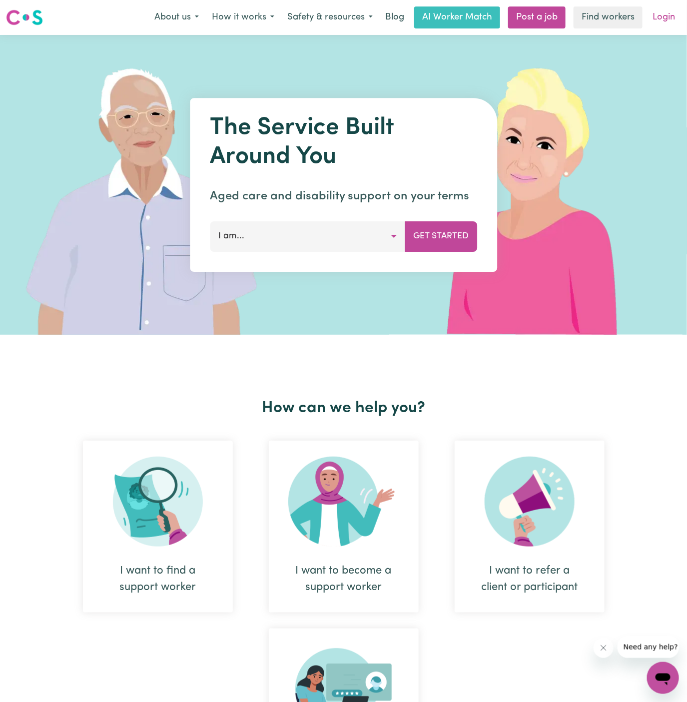
click at [666, 14] on link "Login" at bounding box center [664, 17] width 34 height 22
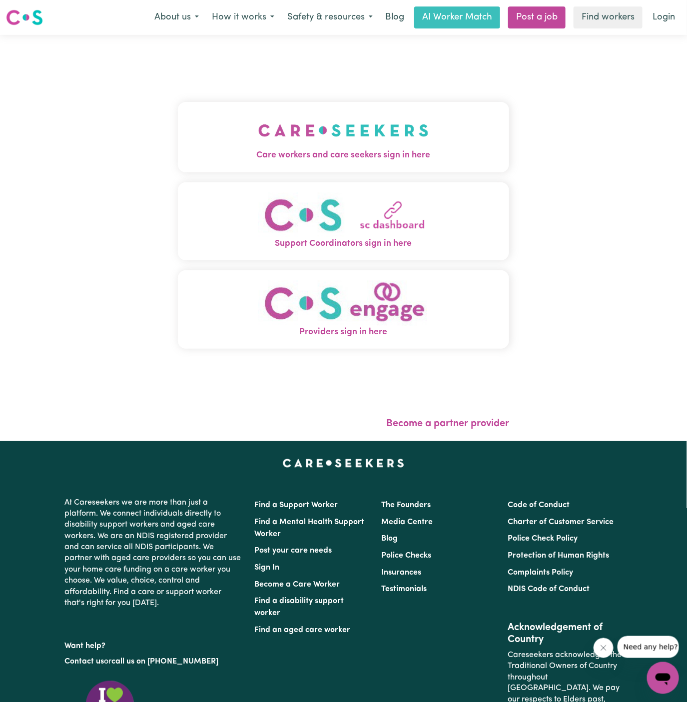
click at [270, 136] on img "Care workers and care seekers sign in here" at bounding box center [343, 130] width 170 height 37
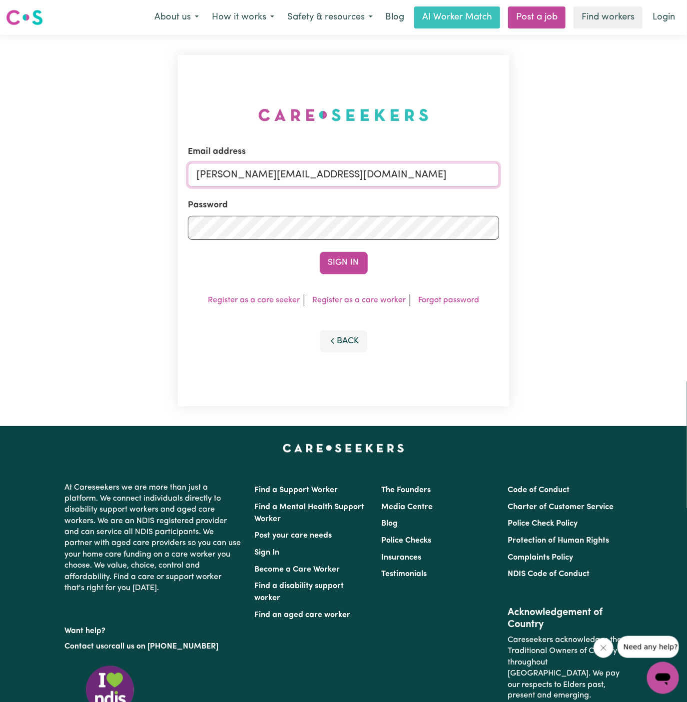
click at [343, 176] on input "[PERSON_NAME][EMAIL_ADDRESS][DOMAIN_NAME]" at bounding box center [344, 175] width 312 height 24
drag, startPoint x: 247, startPoint y: 174, endPoint x: 557, endPoint y: 179, distance: 309.3
click at [557, 179] on div "Email address [EMAIL_ADDRESS][DOMAIN_NAME] Password Sign In Register as a care …" at bounding box center [343, 230] width 687 height 391
type input "[EMAIL_ADDRESS][DOMAIN_NAME]"
click at [342, 256] on button "Sign In" at bounding box center [344, 263] width 48 height 22
